Goal: Task Accomplishment & Management: Complete application form

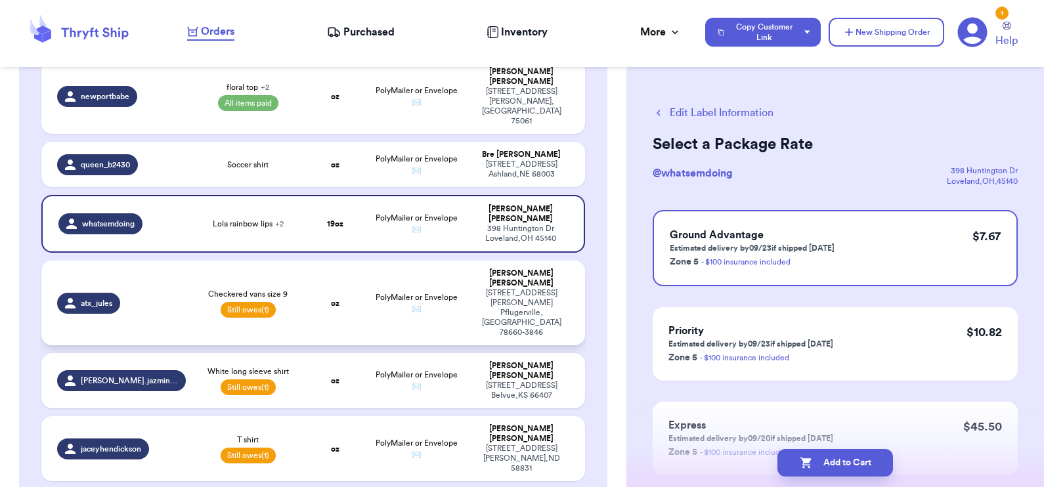
scroll to position [1445, 0]
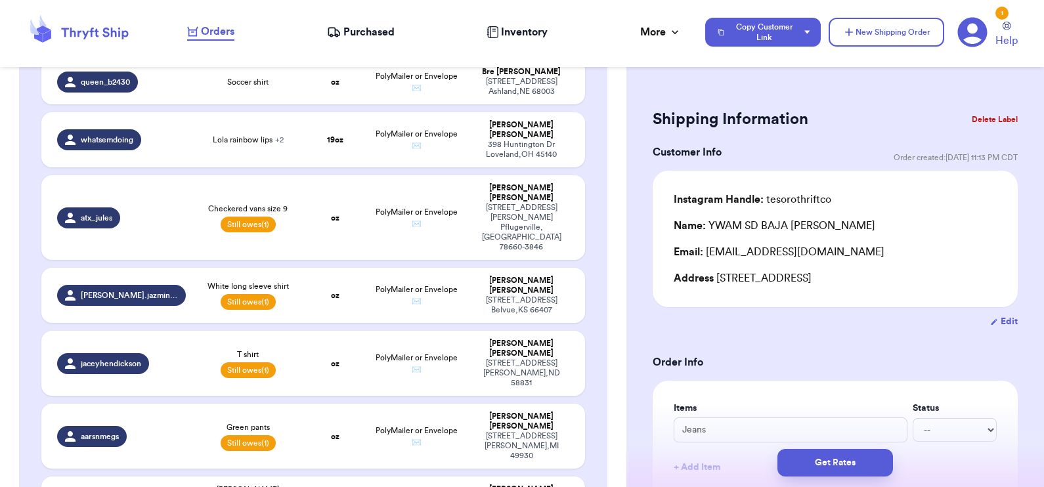
click at [973, 118] on button "Delete Label" at bounding box center [995, 119] width 56 height 29
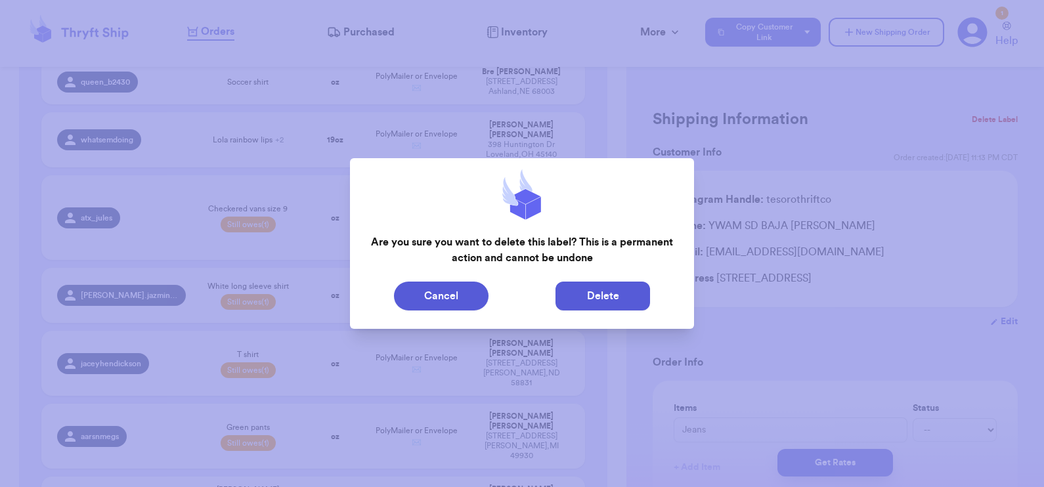
click at [614, 297] on button "Delete" at bounding box center [603, 296] width 95 height 29
type input "Dino"
select select "paid"
type input "8.5"
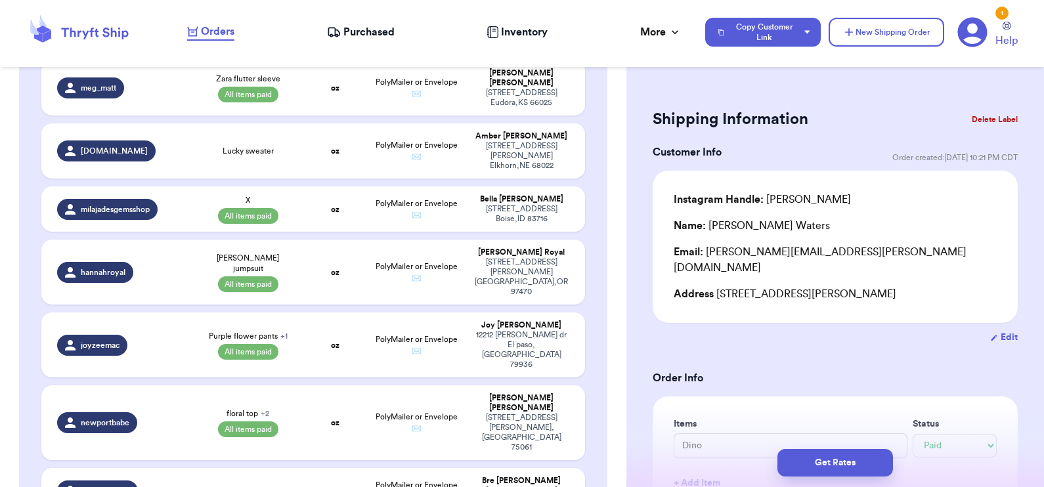
scroll to position [1034, 0]
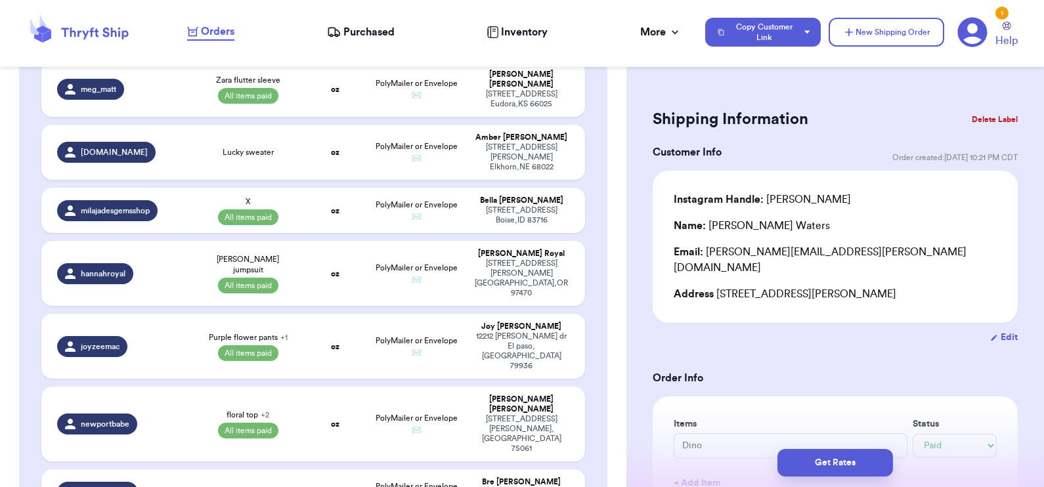
drag, startPoint x: 296, startPoint y: 336, endPoint x: 263, endPoint y: 337, distance: 32.9
type input "Checkered vans size 9"
select select "unpaid"
type input "0"
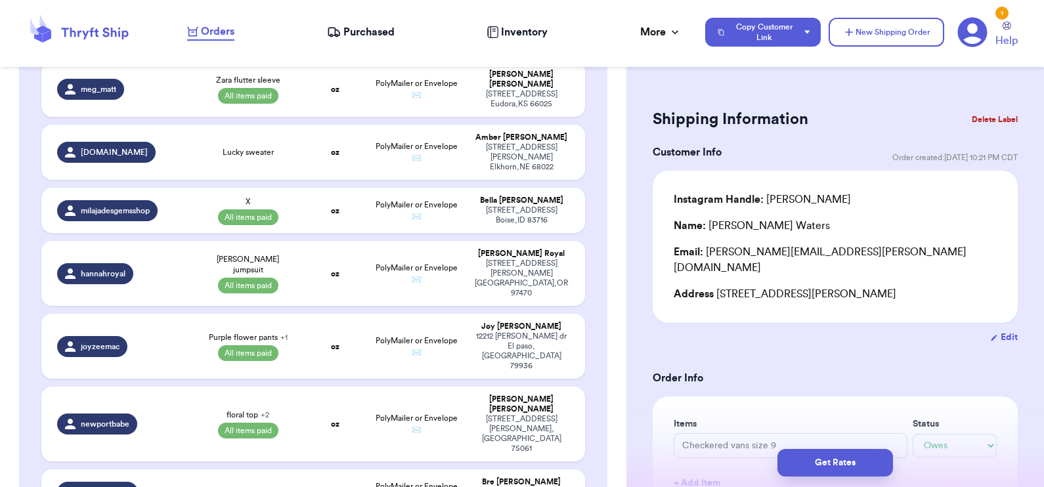
type input "17.5"
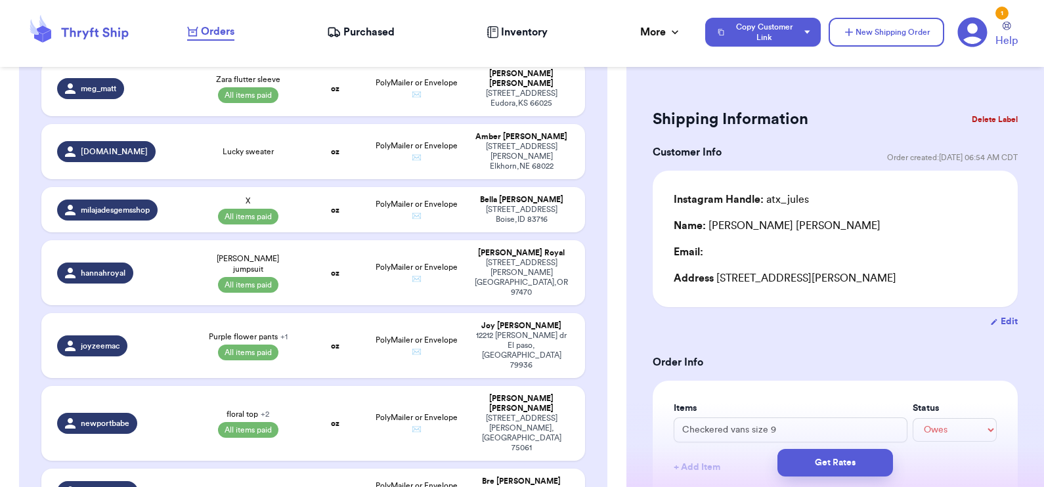
drag, startPoint x: 263, startPoint y: 337, endPoint x: 303, endPoint y: 335, distance: 39.4
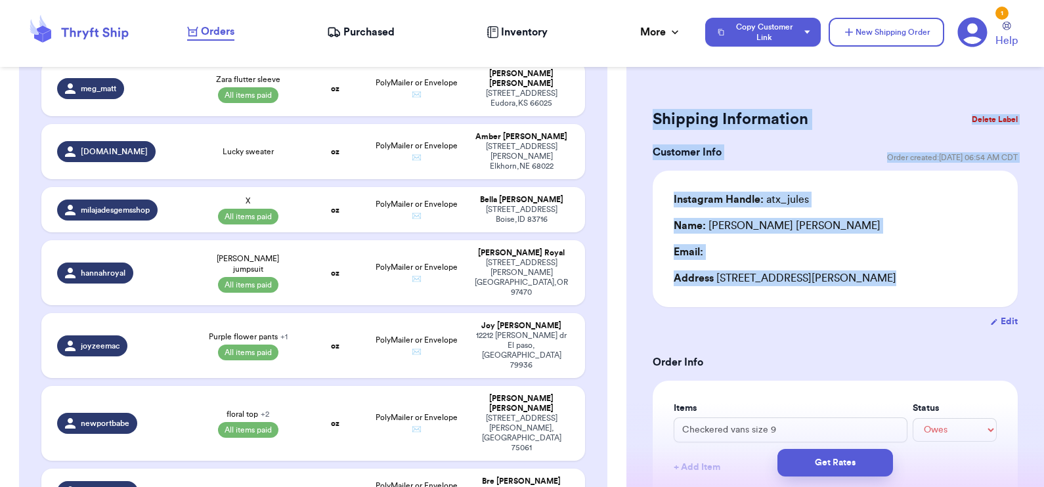
drag, startPoint x: 303, startPoint y: 335, endPoint x: 726, endPoint y: 329, distance: 423.6
click at [726, 329] on div "Customer Link New Order Total Balance Payout $ 41.89 Recent Payments View all @…" at bounding box center [522, 243] width 1044 height 487
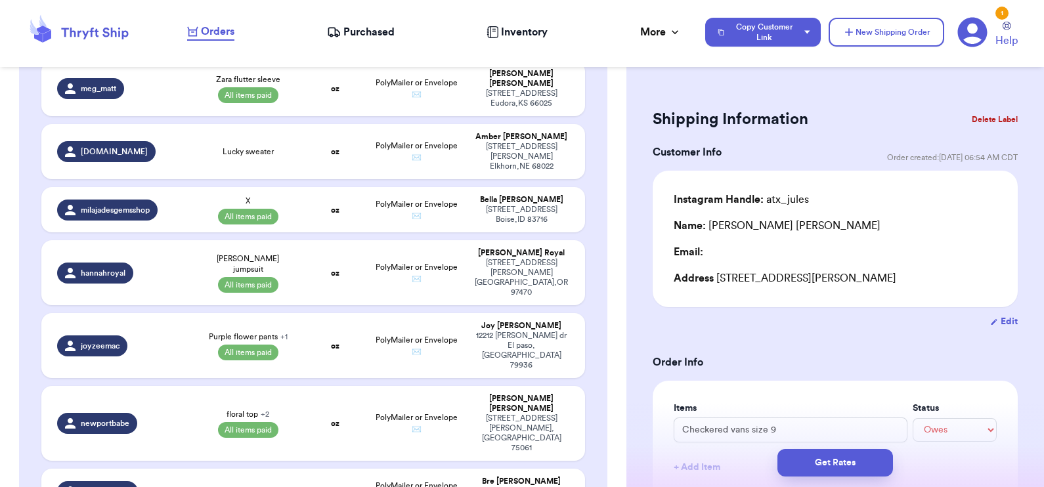
drag, startPoint x: 726, startPoint y: 329, endPoint x: 905, endPoint y: 378, distance: 185.1
click at [990, 116] on button "Delete Label" at bounding box center [995, 119] width 56 height 29
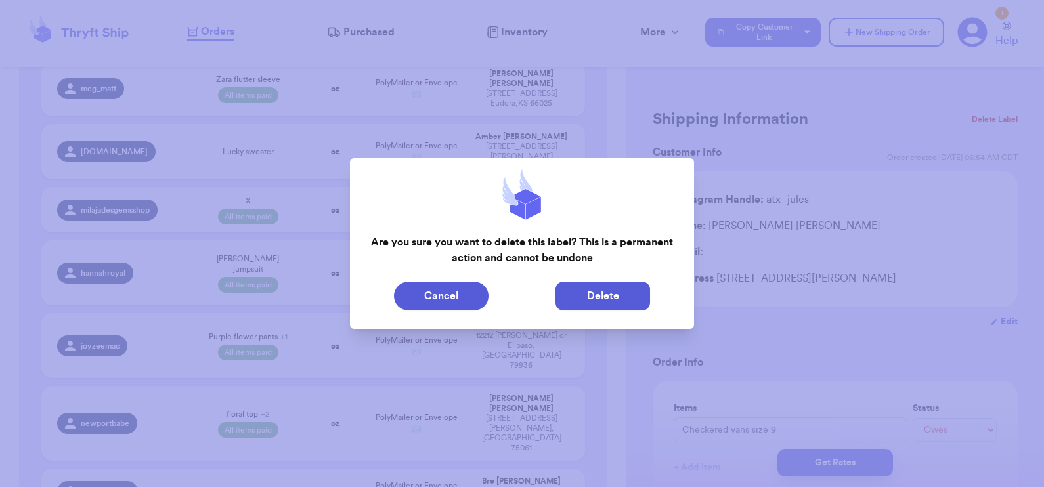
click at [614, 288] on button "Delete" at bounding box center [603, 296] width 95 height 29
type input "Dino"
select select "paid"
type input "8.5"
type input "0"
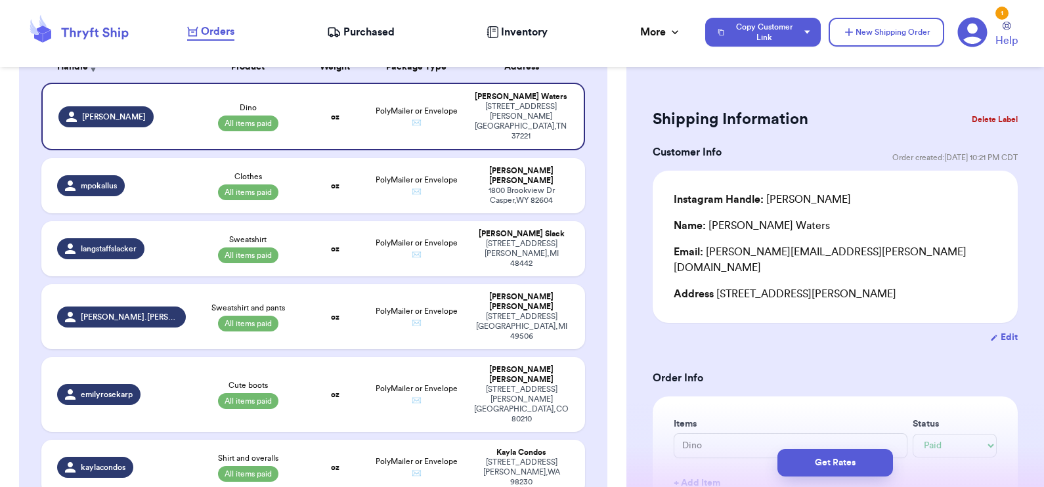
scroll to position [0, 0]
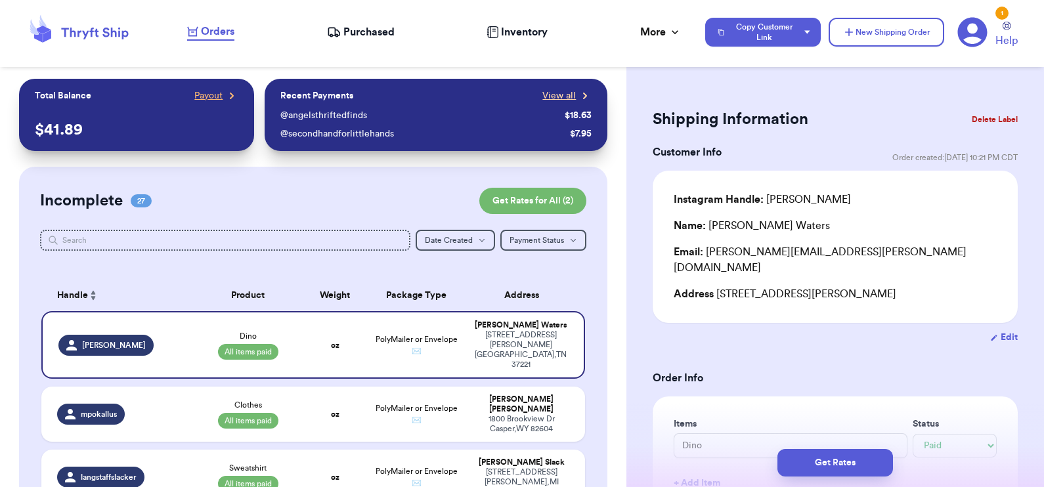
click at [553, 93] on span "View all" at bounding box center [558, 95] width 33 height 13
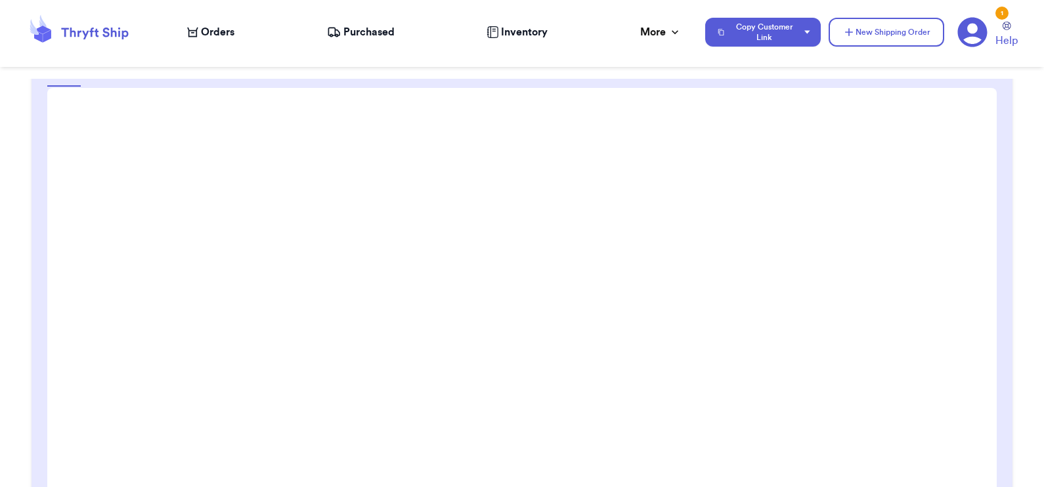
scroll to position [173, 0]
click at [213, 32] on span "Orders" at bounding box center [217, 32] width 33 height 16
select select "paid"
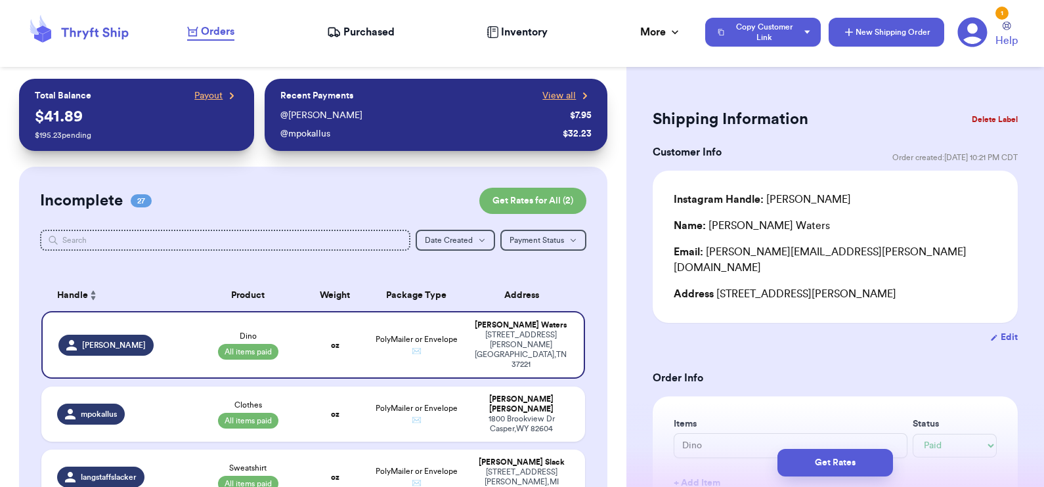
click at [858, 46] on button "New Shipping Order" at bounding box center [887, 32] width 116 height 29
select select "unknown"
type input "0"
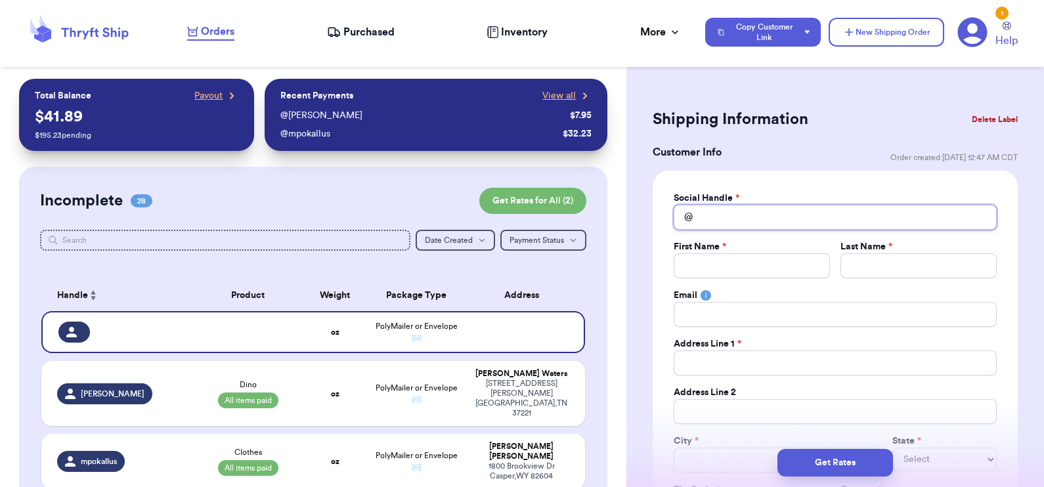
click at [757, 209] on input "Total Amount Paid" at bounding box center [835, 217] width 323 height 25
type input "c"
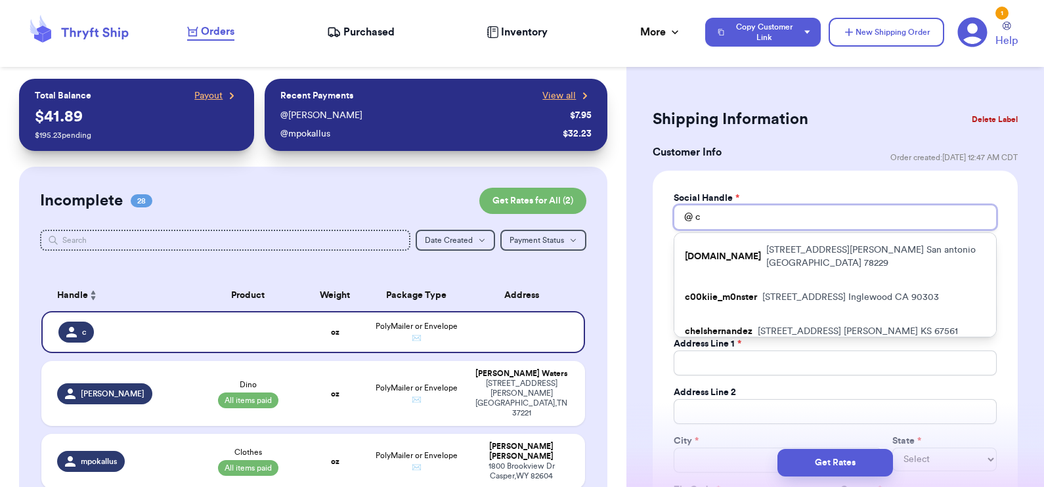
type input "co"
type input "coz"
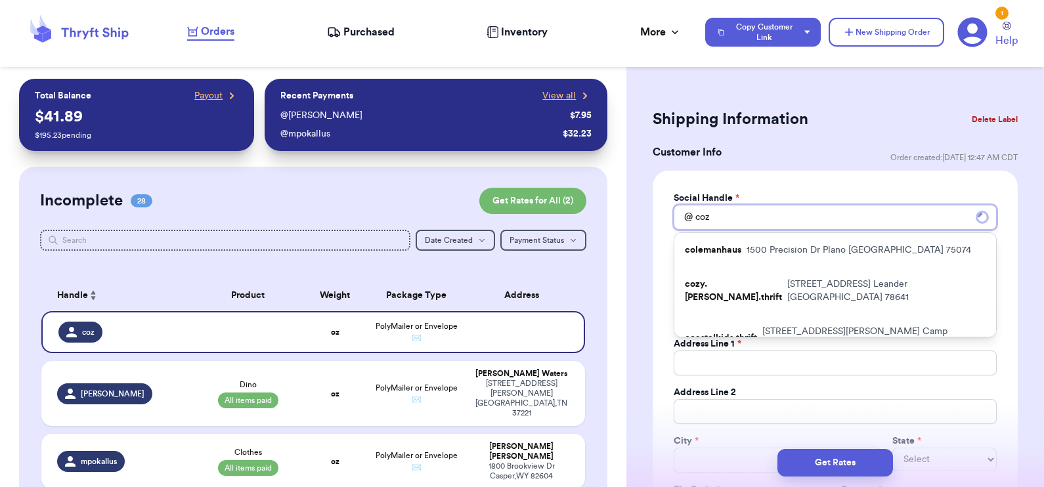
type input "cozy"
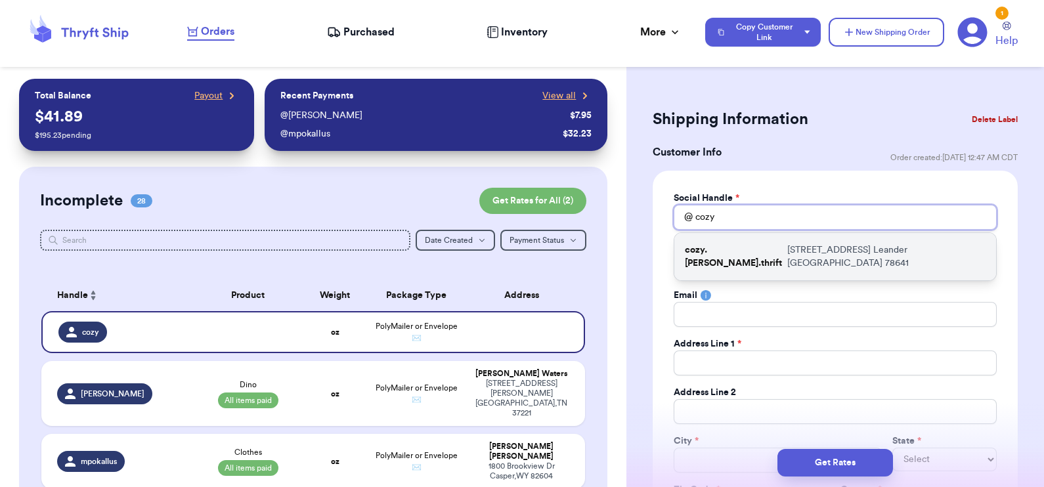
type input "cozy"
click at [787, 256] on p "[STREET_ADDRESS]" at bounding box center [886, 257] width 198 height 26
type input "cozy.[PERSON_NAME].thrift"
type input "[PERSON_NAME]"
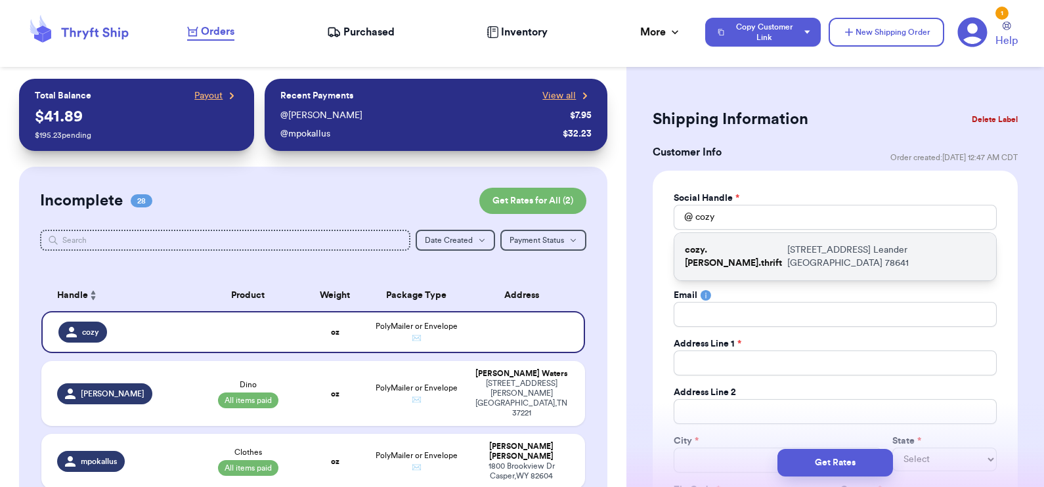
type input "[EMAIL_ADDRESS][DOMAIN_NAME]"
type input "[STREET_ADDRESS]"
type input "Leander"
select select "[GEOGRAPHIC_DATA]"
type input "78641"
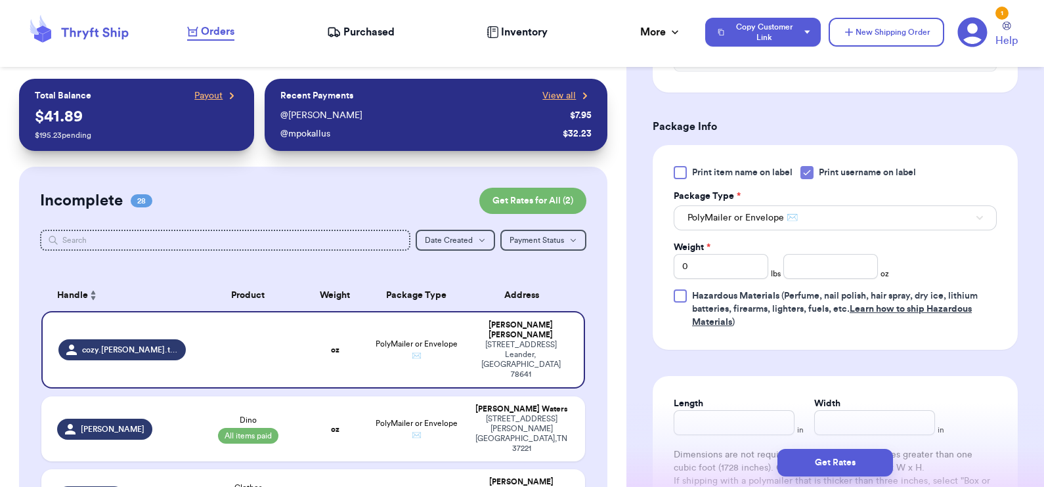
scroll to position [735, 0]
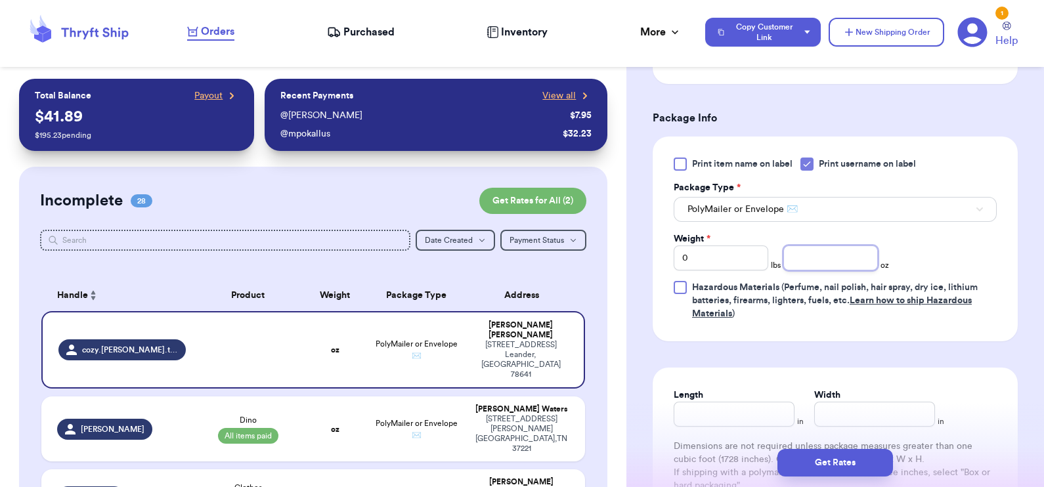
click at [841, 263] on input "number" at bounding box center [830, 258] width 95 height 25
type input "11.5"
click at [827, 454] on button "Get Rates" at bounding box center [835, 463] width 116 height 28
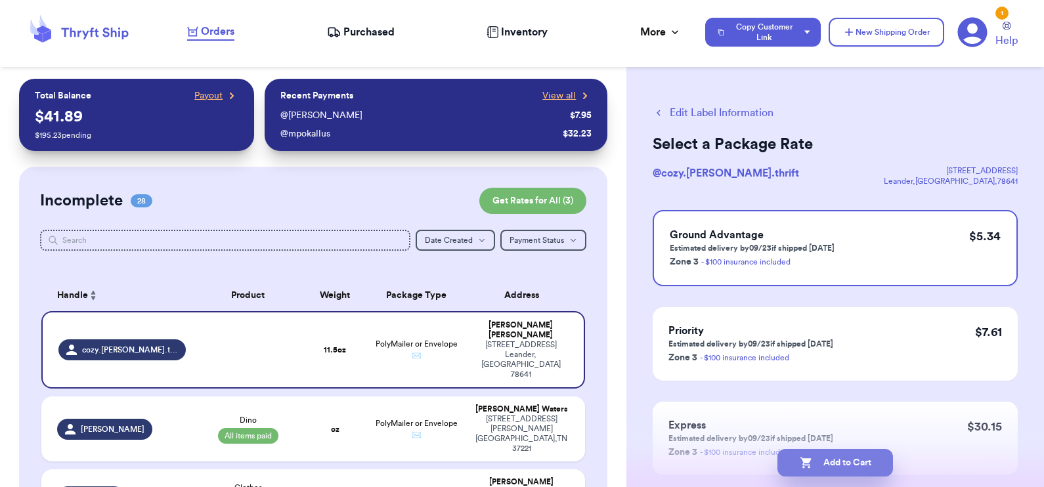
click at [833, 472] on button "Add to Cart" at bounding box center [835, 463] width 116 height 28
checkbox input "true"
select select "paid"
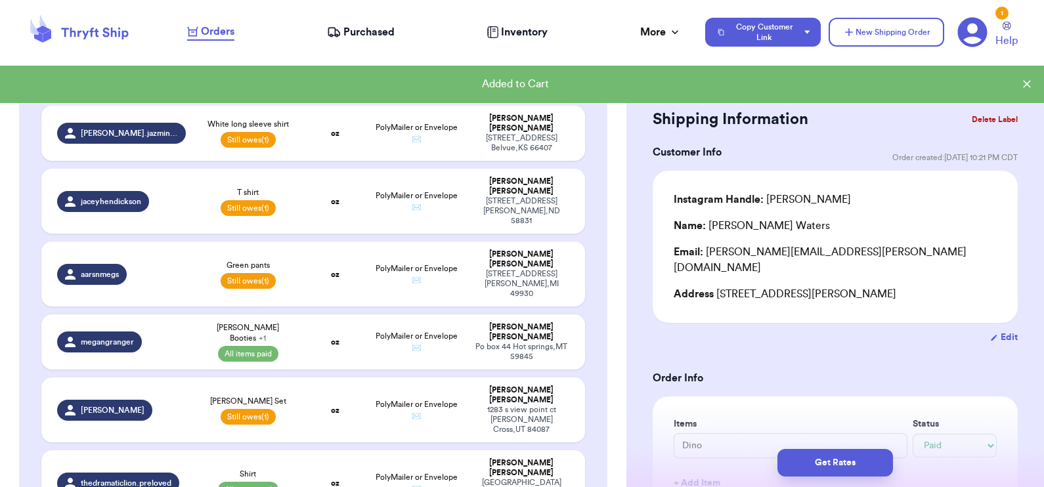
scroll to position [1562, 0]
